Goal: Information Seeking & Learning: Learn about a topic

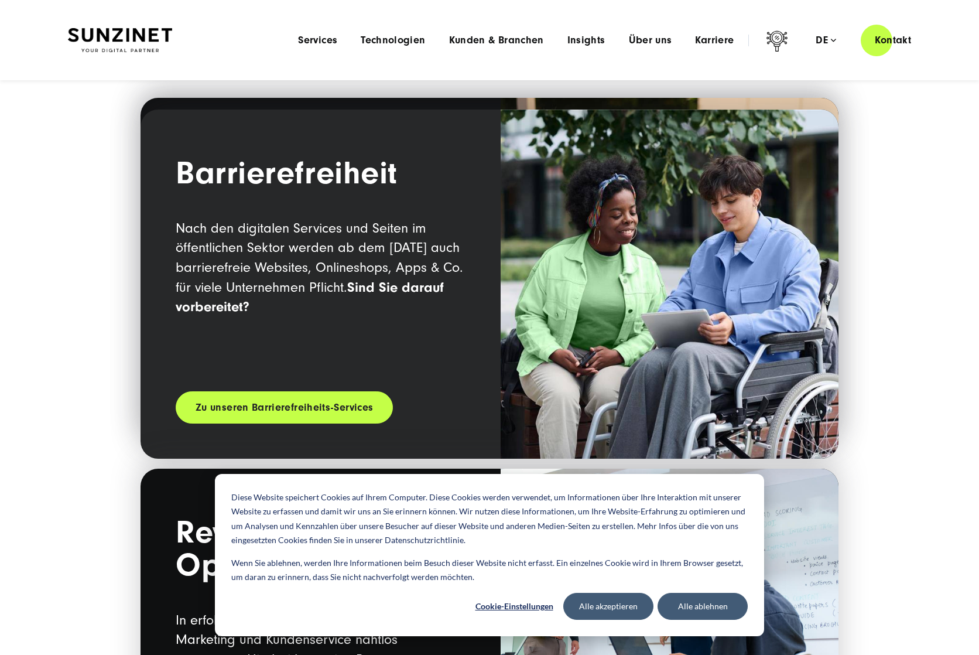
scroll to position [1899, 0]
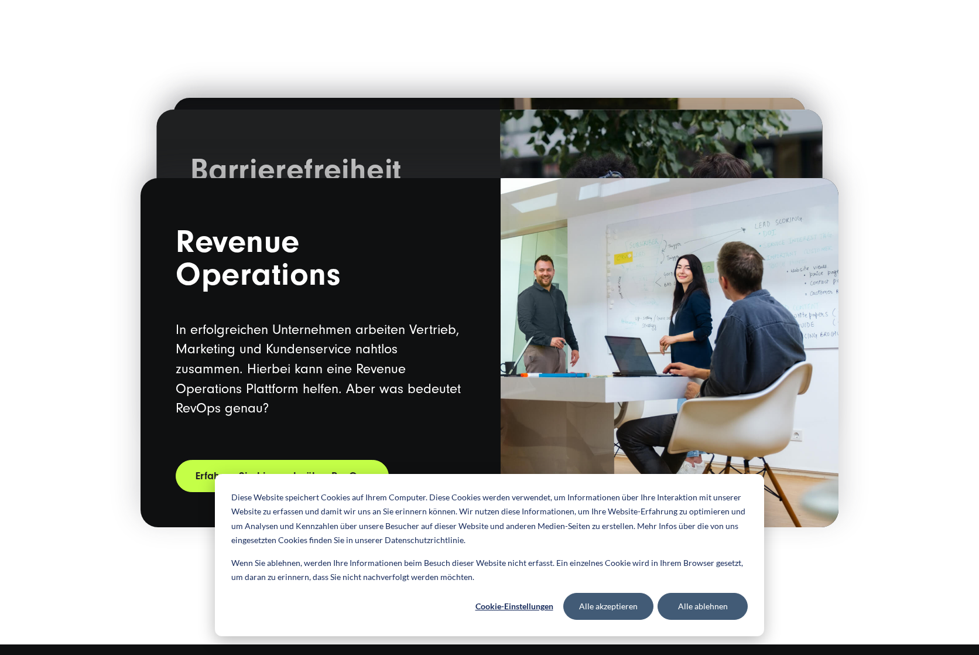
click at [544, 329] on img at bounding box center [670, 352] width 338 height 349
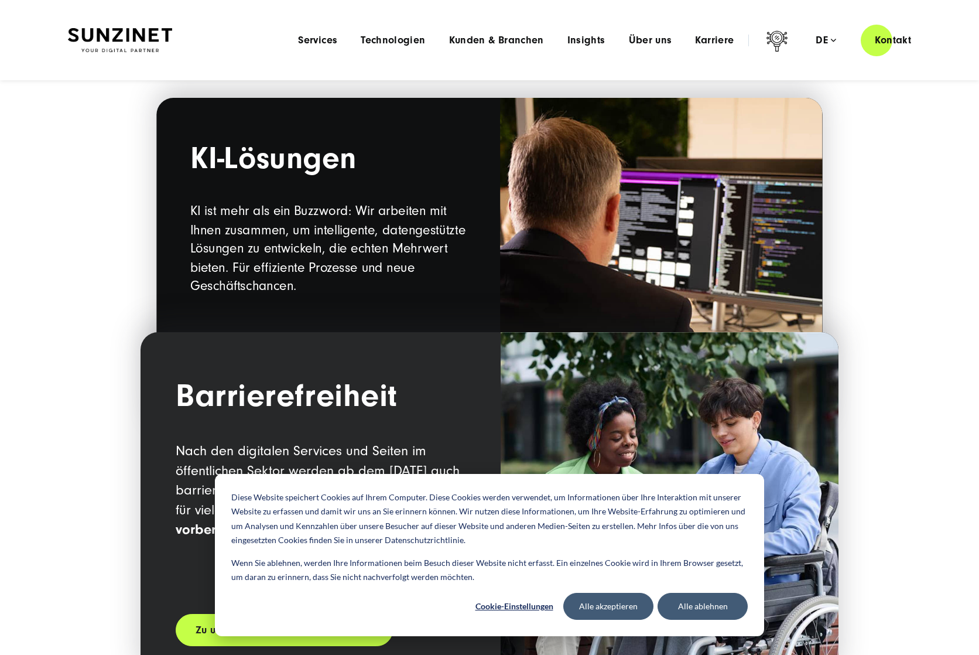
scroll to position [696, 0]
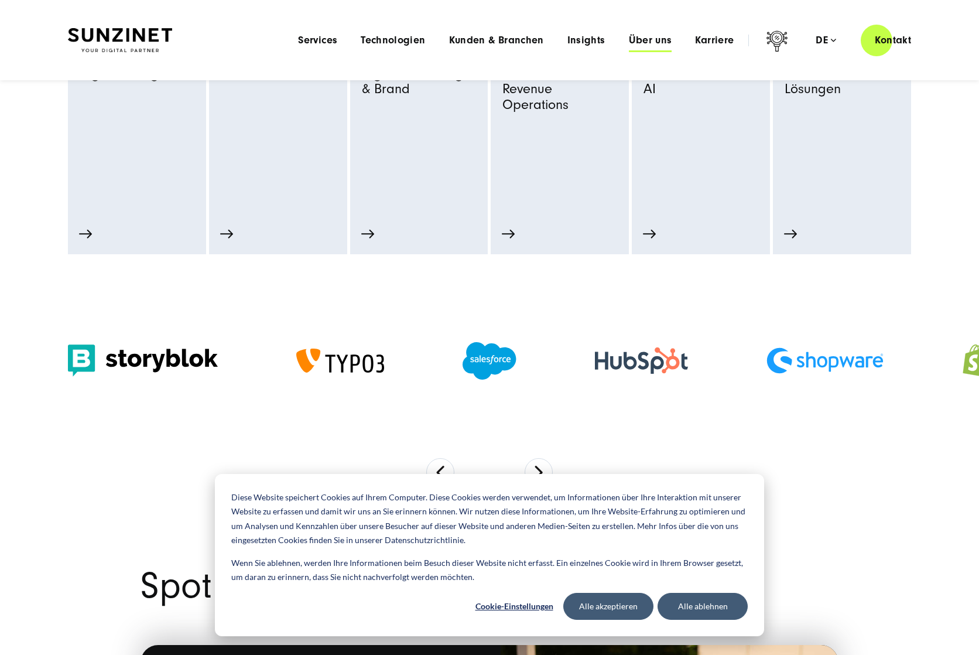
click at [639, 39] on span "Über uns" at bounding box center [650, 41] width 43 height 12
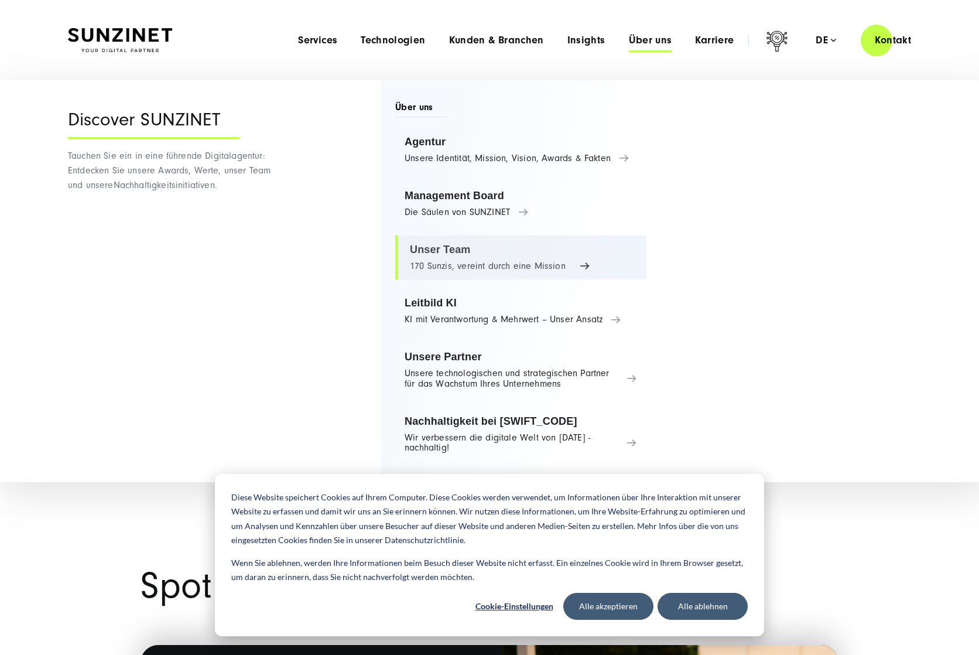
click at [466, 251] on link "Unser Team 170 Sunzis, vereint durch eine Mission" at bounding box center [520, 257] width 251 height 45
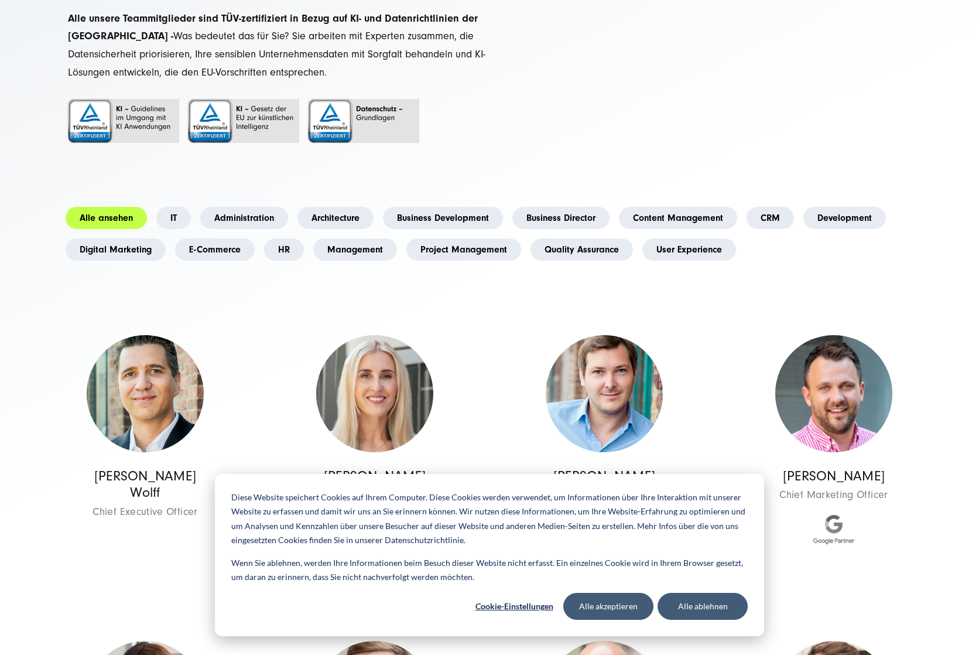
scroll to position [266, 0]
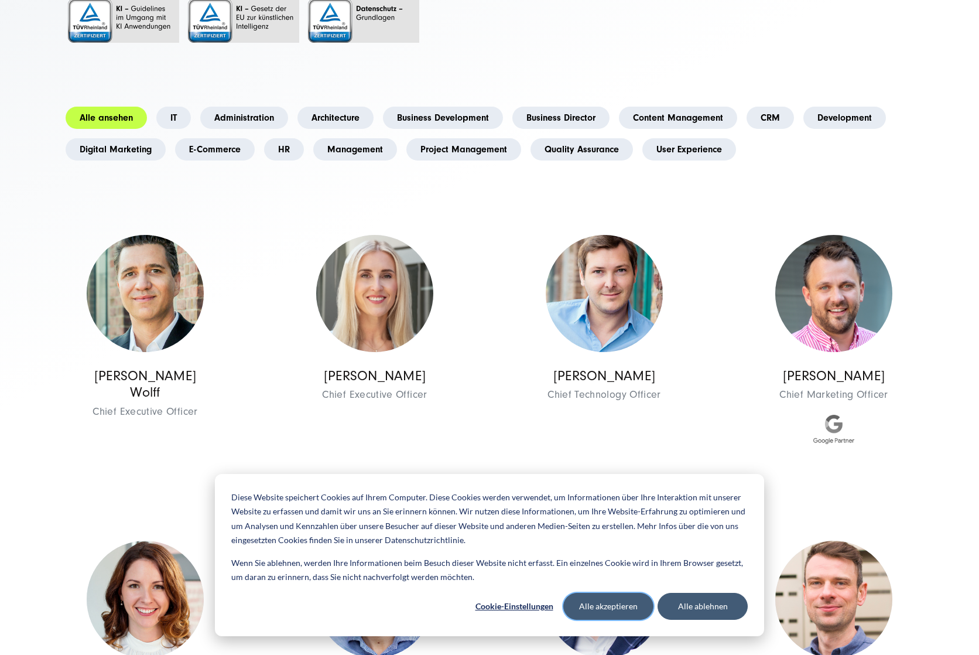
click at [619, 606] on button "Alle akzeptieren" at bounding box center [609, 606] width 90 height 27
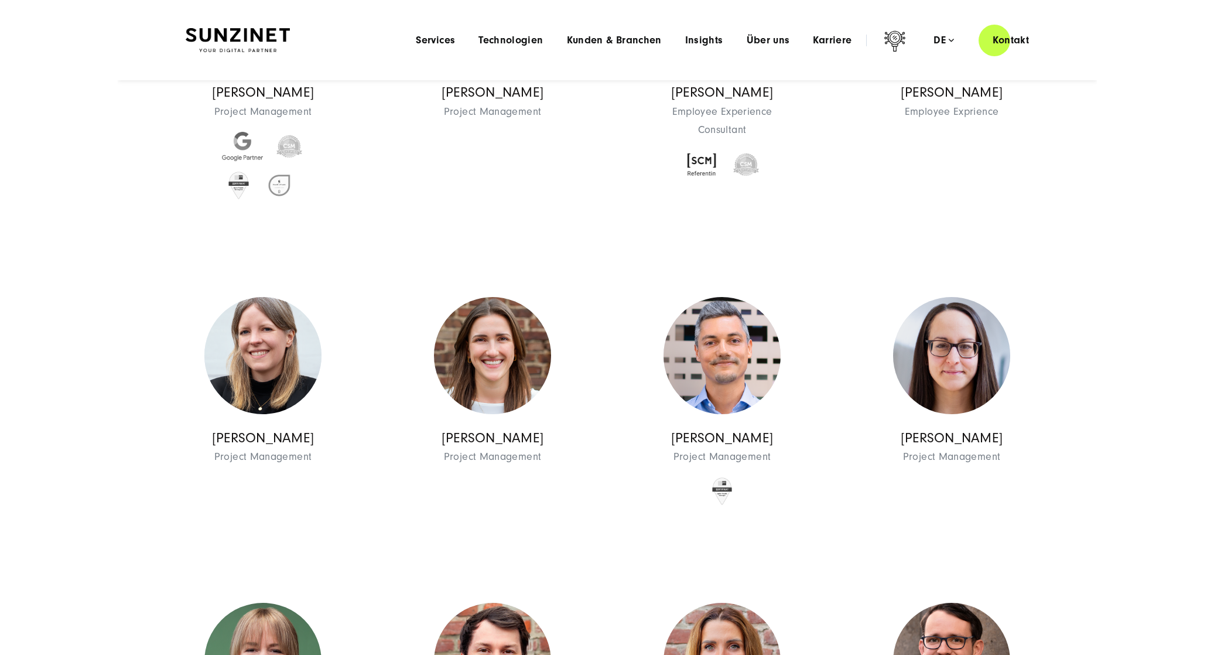
scroll to position [0, 0]
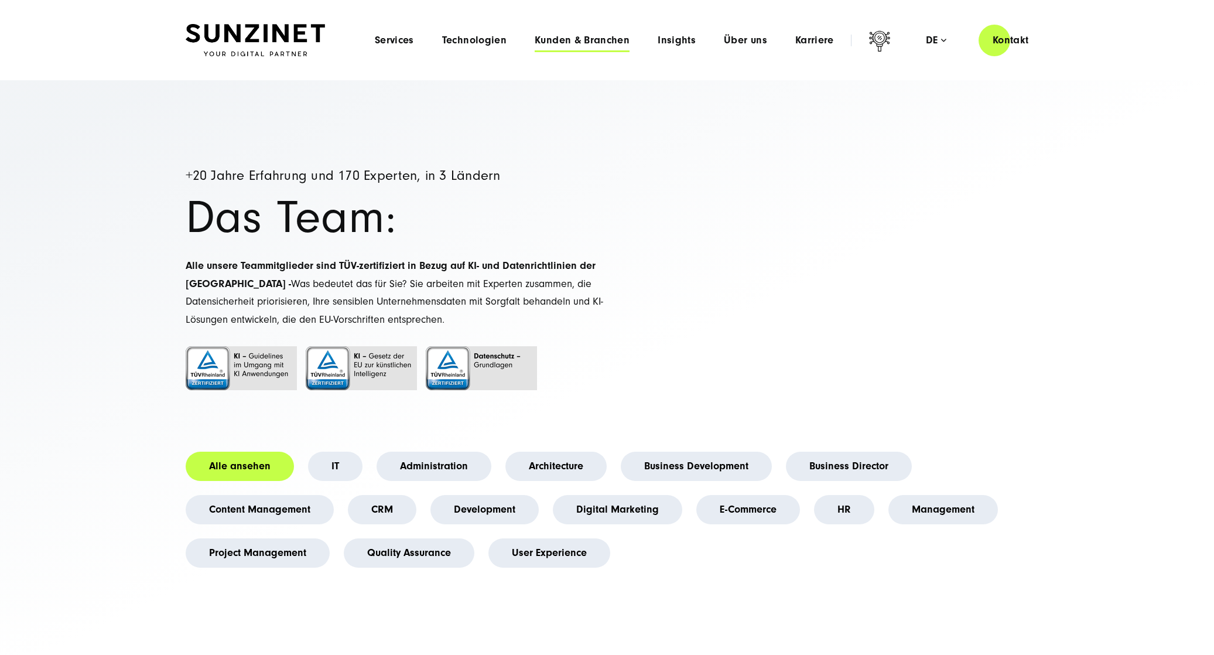
click at [570, 40] on span "Kunden & Branchen" at bounding box center [582, 41] width 95 height 12
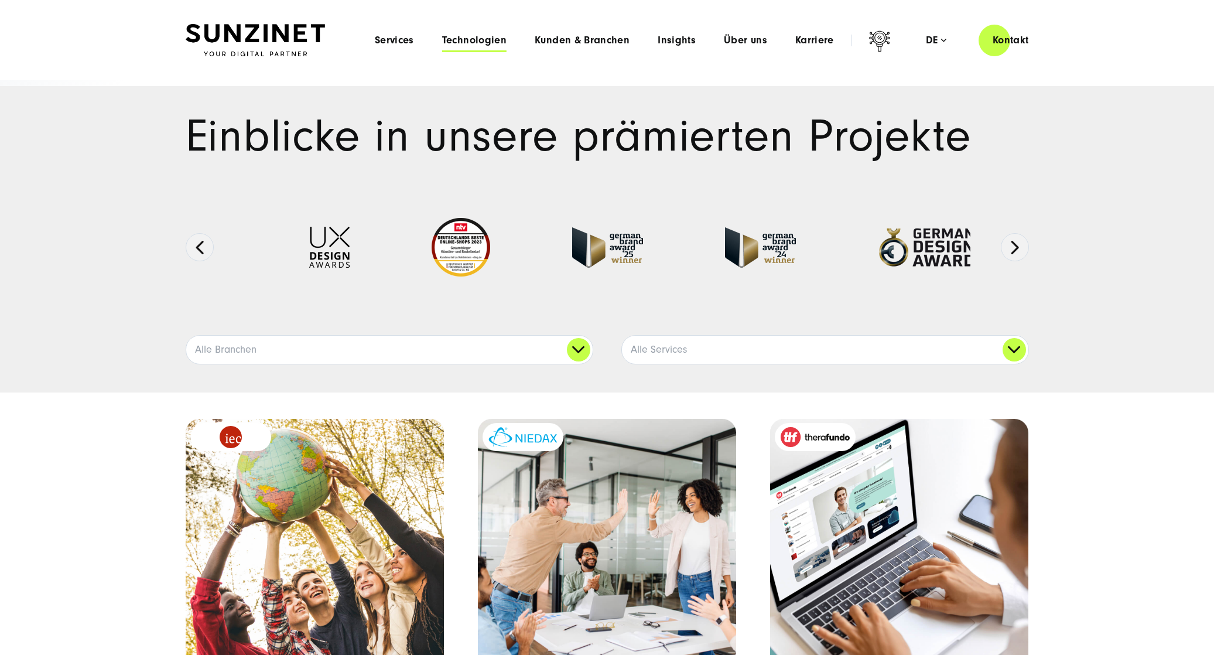
click at [469, 42] on span "Technologien" at bounding box center [474, 41] width 64 height 12
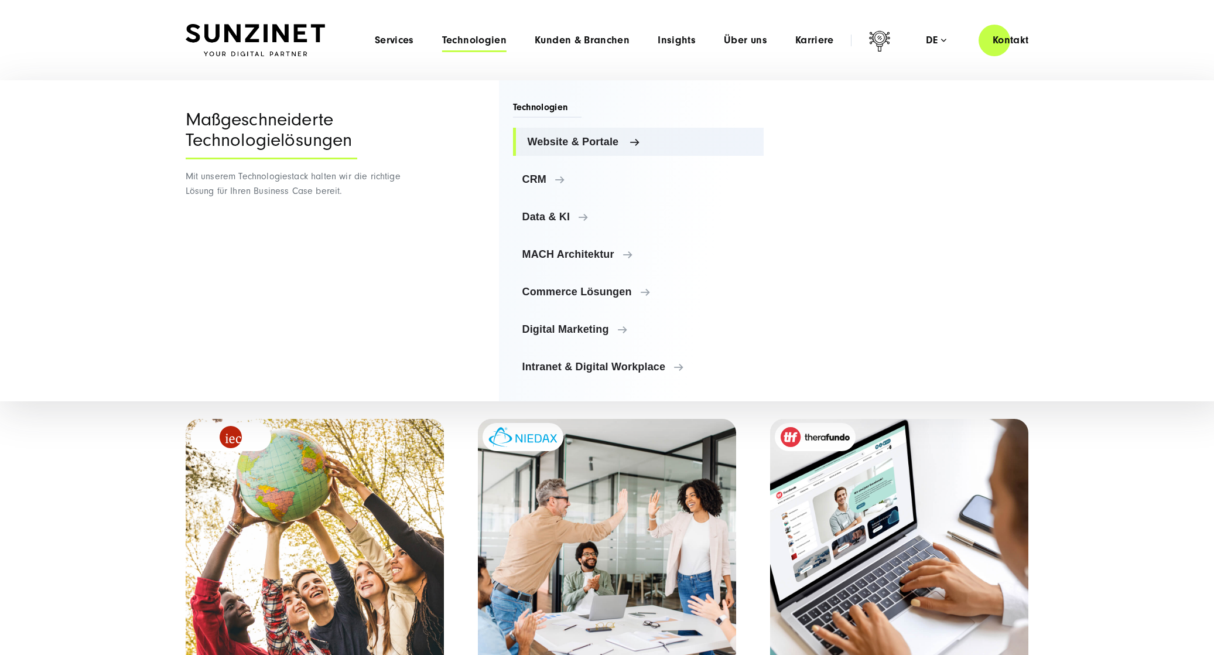
click at [617, 142] on span "Website & Portale" at bounding box center [641, 142] width 227 height 12
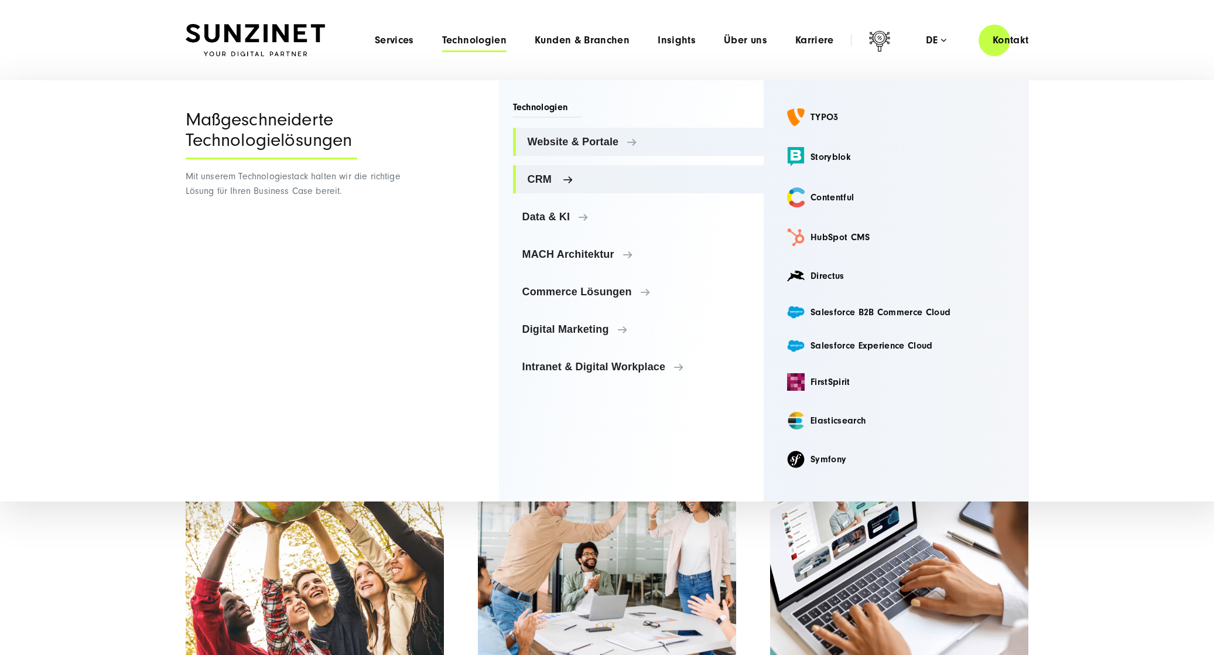
click at [538, 180] on span "CRM" at bounding box center [641, 179] width 227 height 12
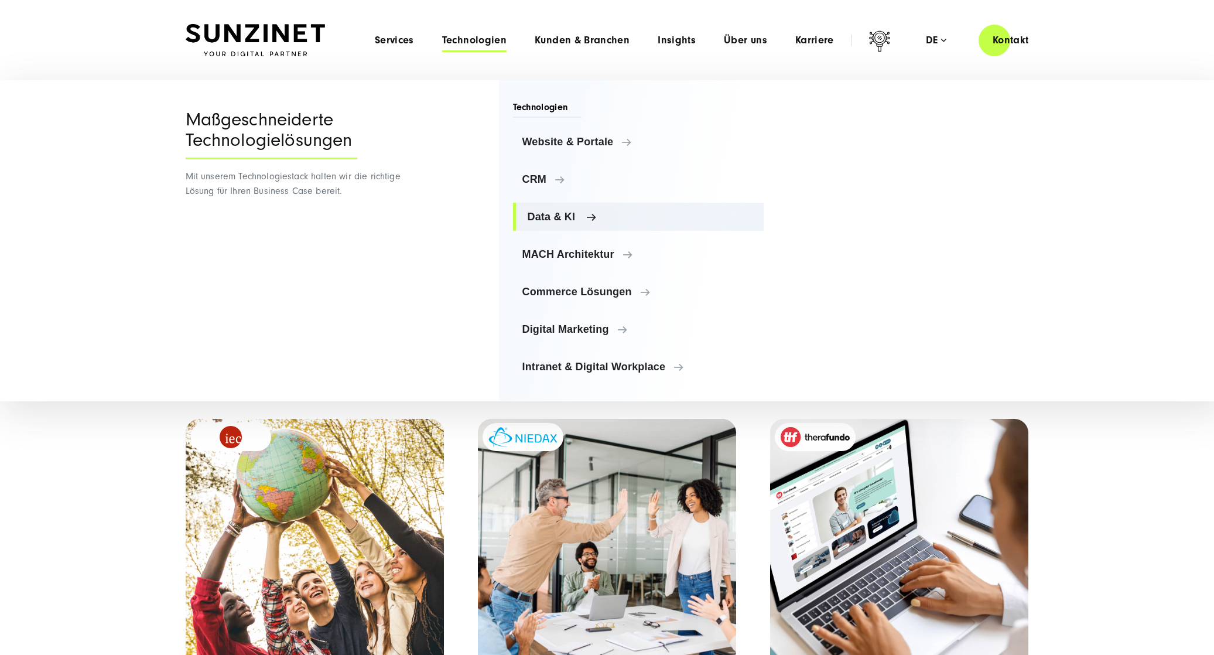
click at [538, 213] on span "Data & KI" at bounding box center [641, 217] width 227 height 12
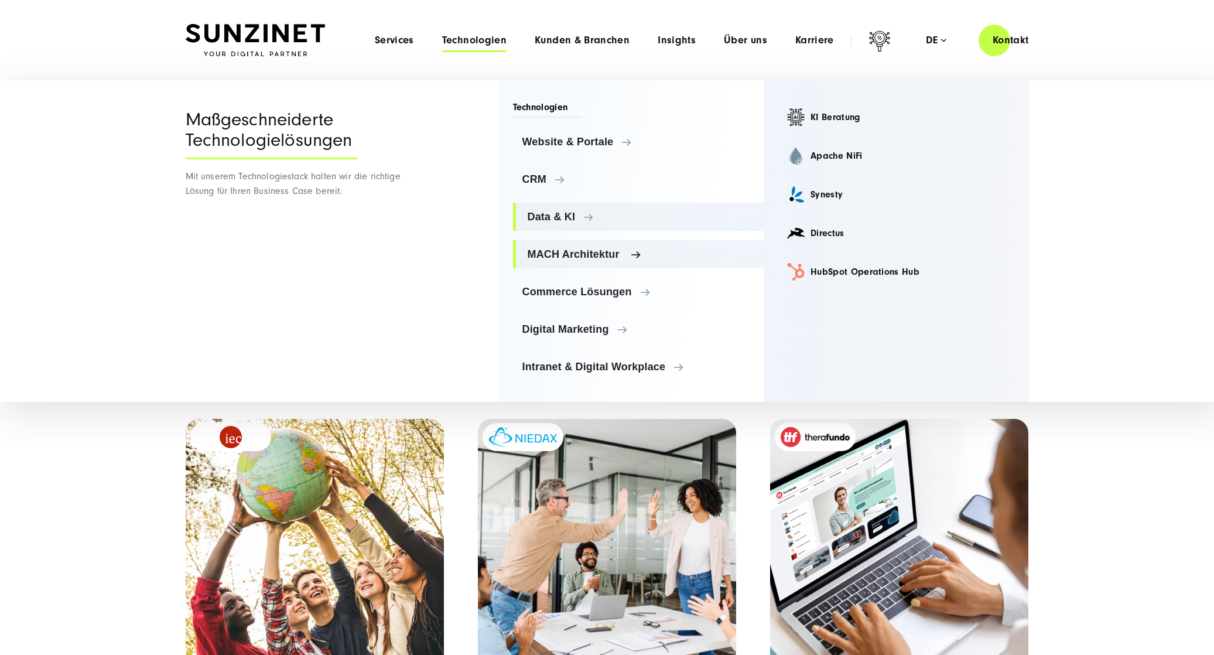
click at [563, 252] on span "MACH Architektur" at bounding box center [641, 254] width 227 height 12
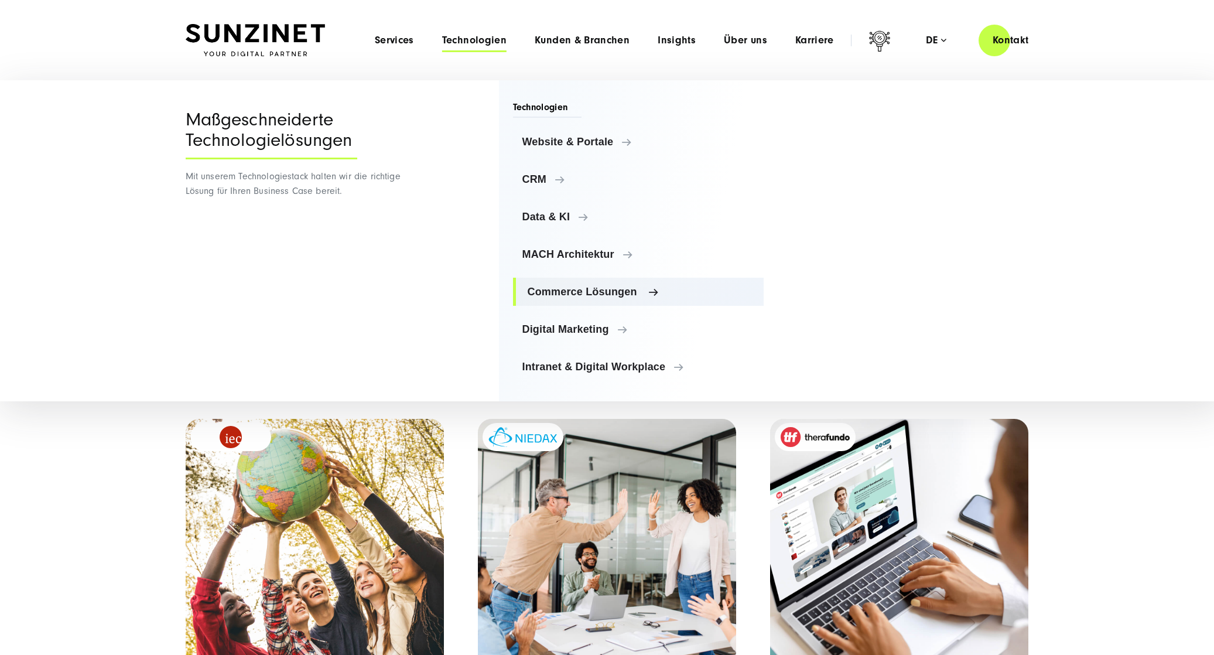
click at [585, 303] on link "Commerce Lösungen" at bounding box center [638, 292] width 251 height 28
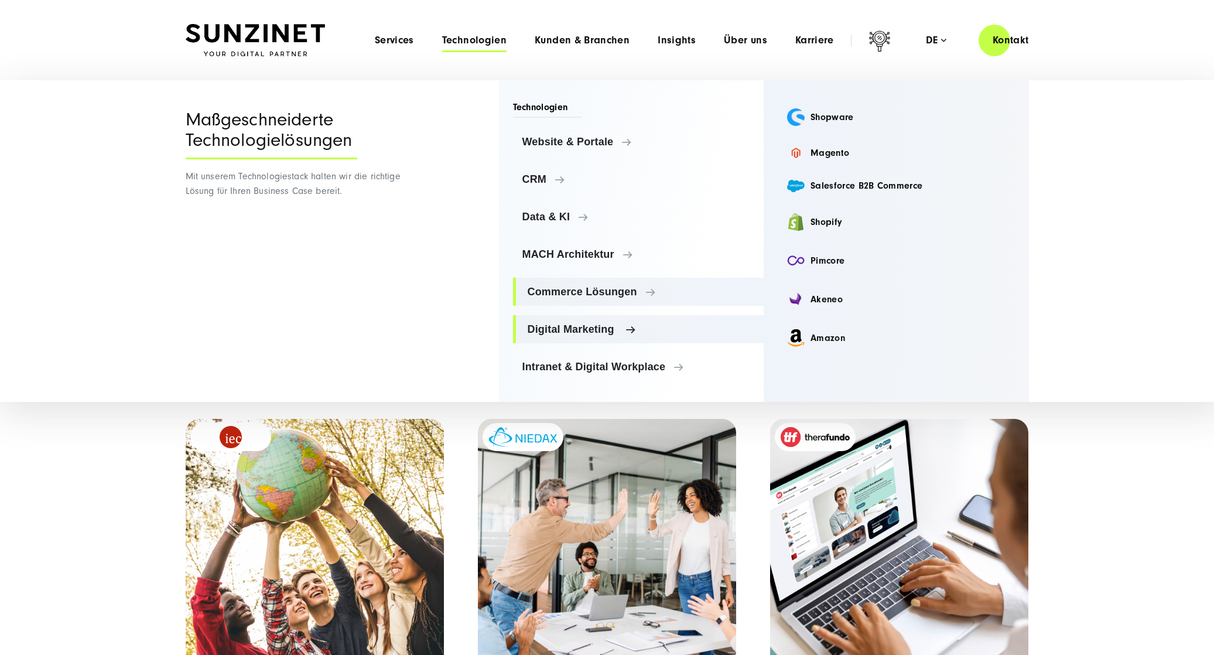
click at [581, 340] on link "Digital Marketing" at bounding box center [638, 329] width 251 height 28
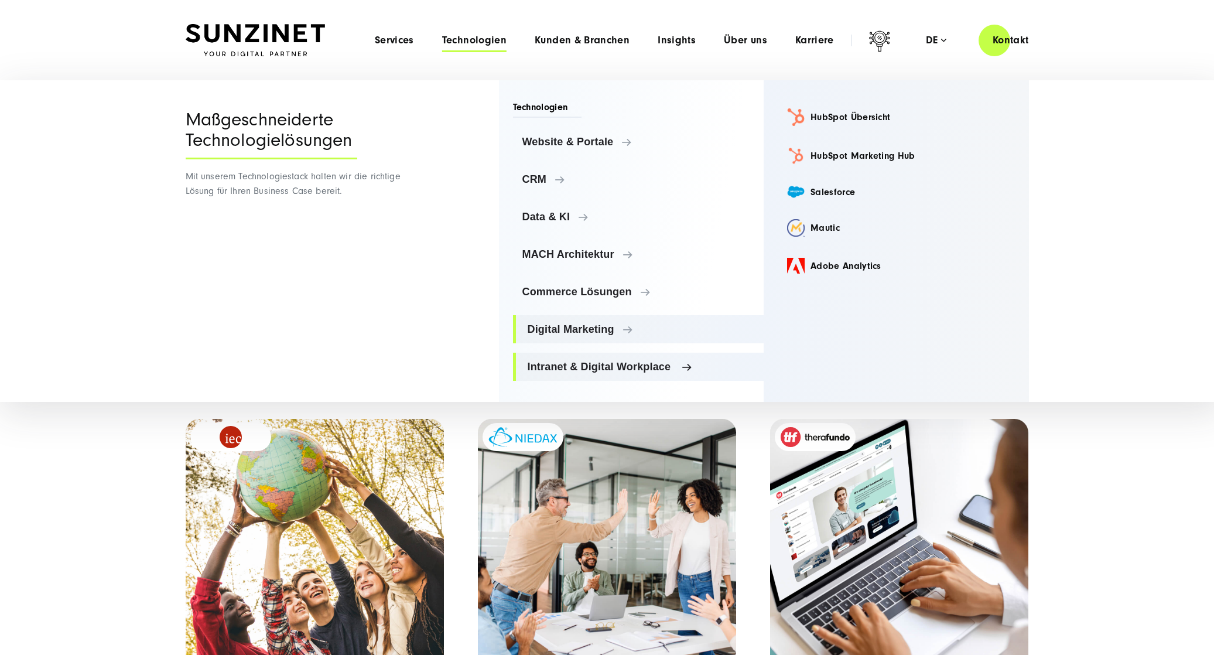
click at [586, 371] on span "Intranet & Digital Workplace" at bounding box center [641, 367] width 227 height 12
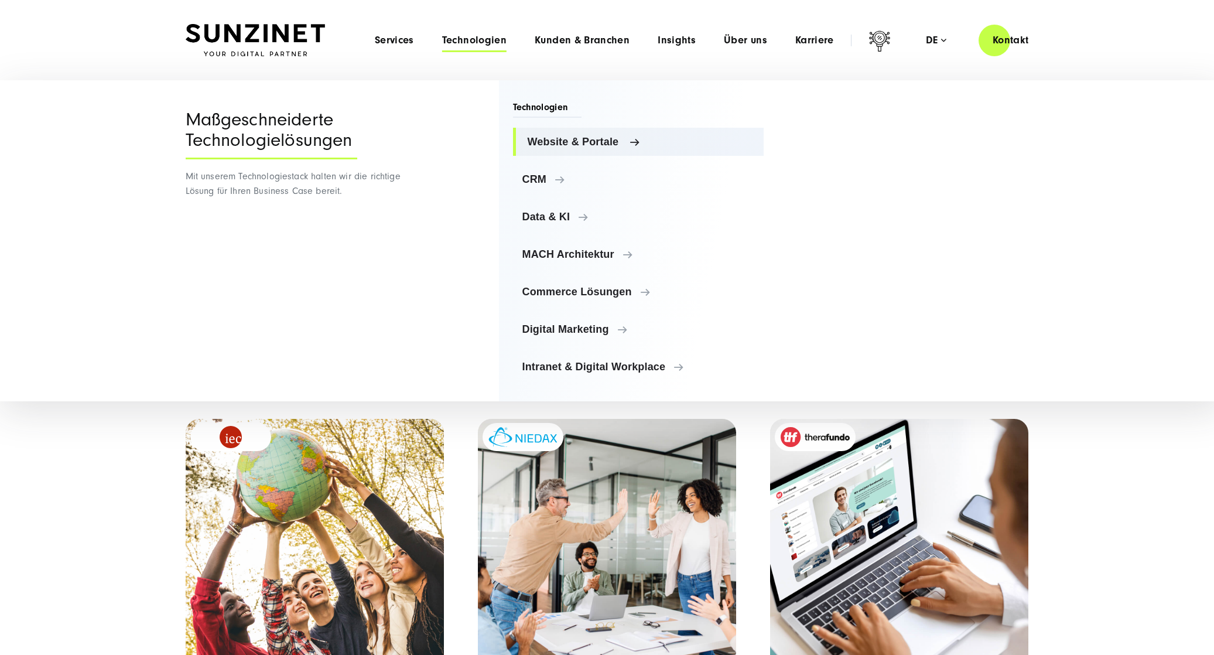
click at [576, 146] on span "Website & Portale" at bounding box center [641, 142] width 227 height 12
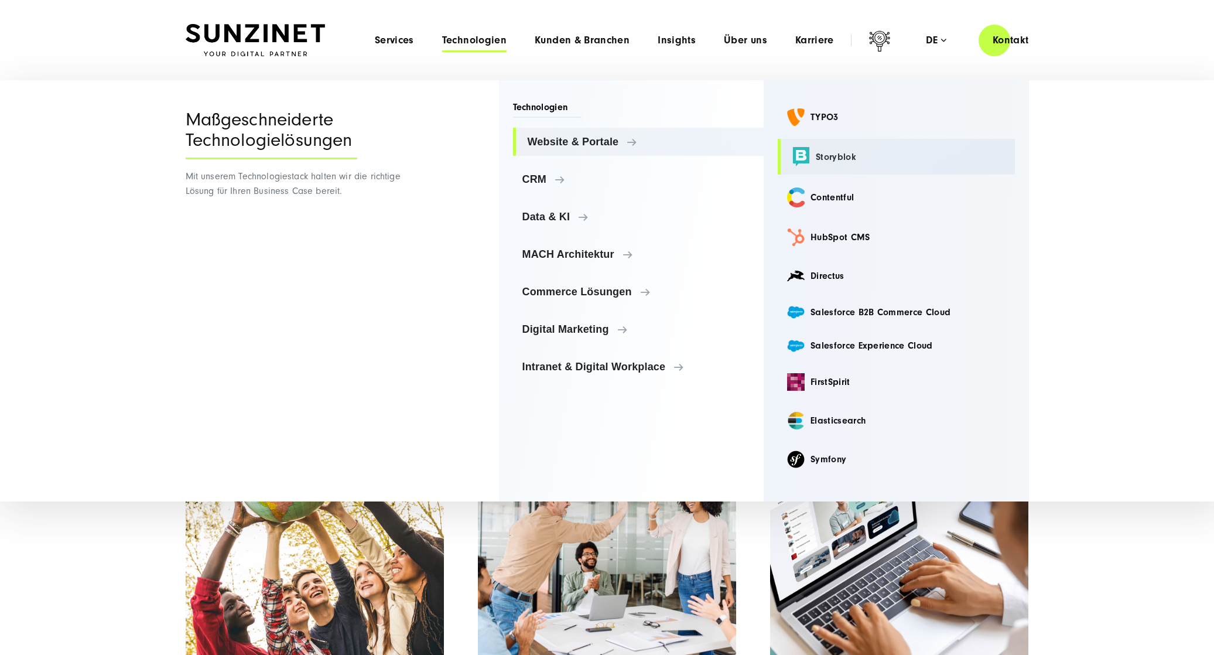
click at [825, 153] on link "Storyblok" at bounding box center [896, 157] width 237 height 36
